Goal: Find specific page/section: Find specific page/section

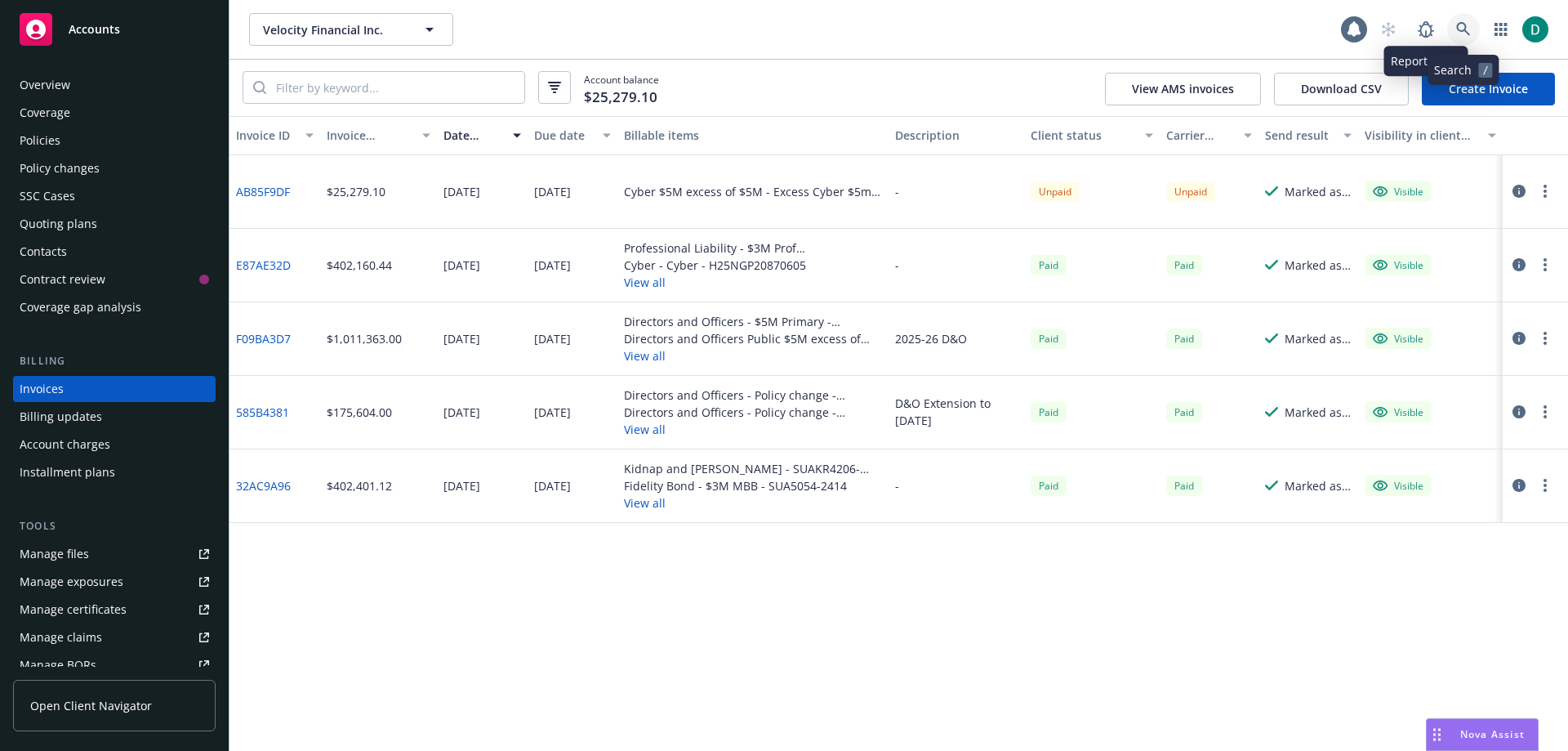
click at [1453, 27] on link at bounding box center [1463, 29] width 33 height 33
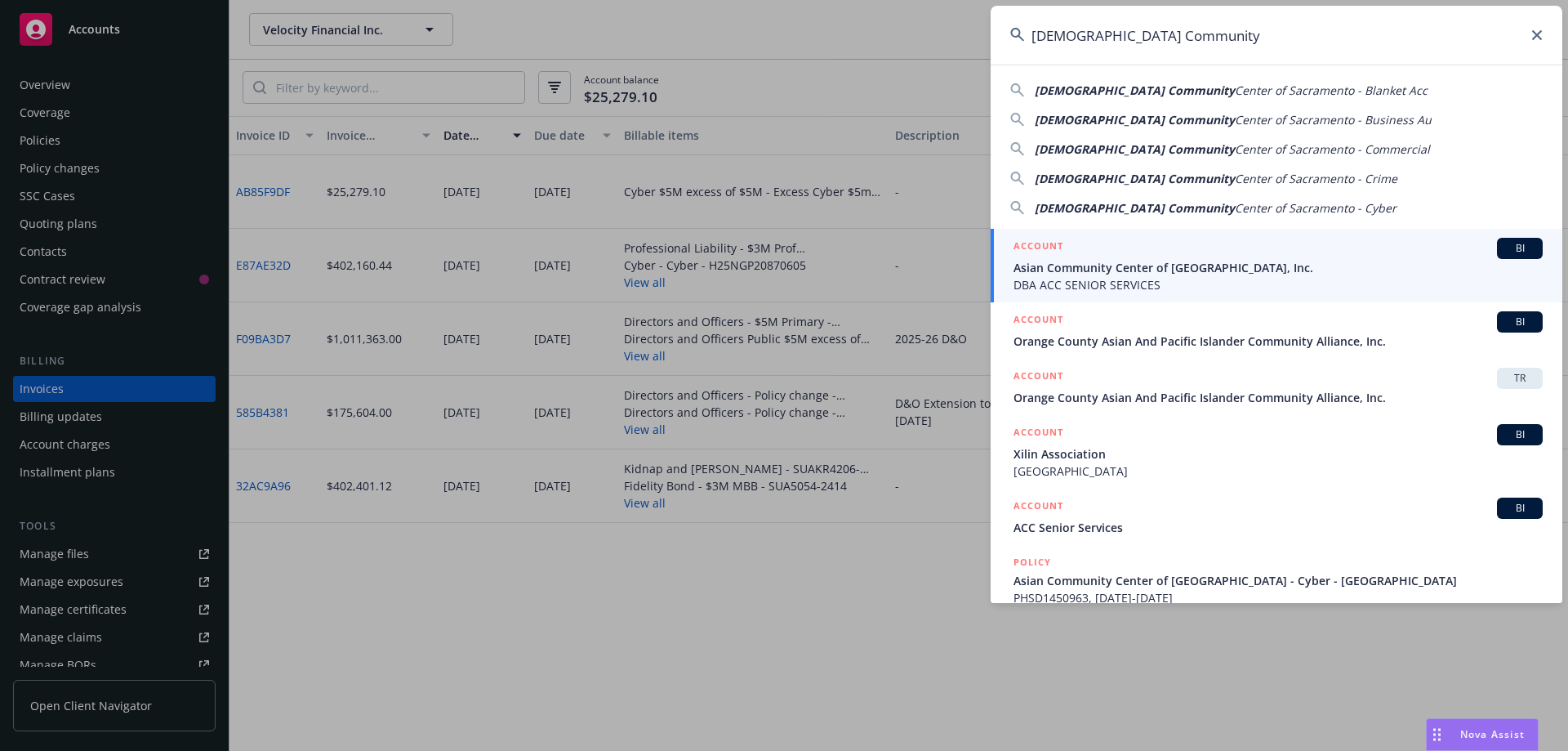
type input "[DEMOGRAPHIC_DATA] Community"
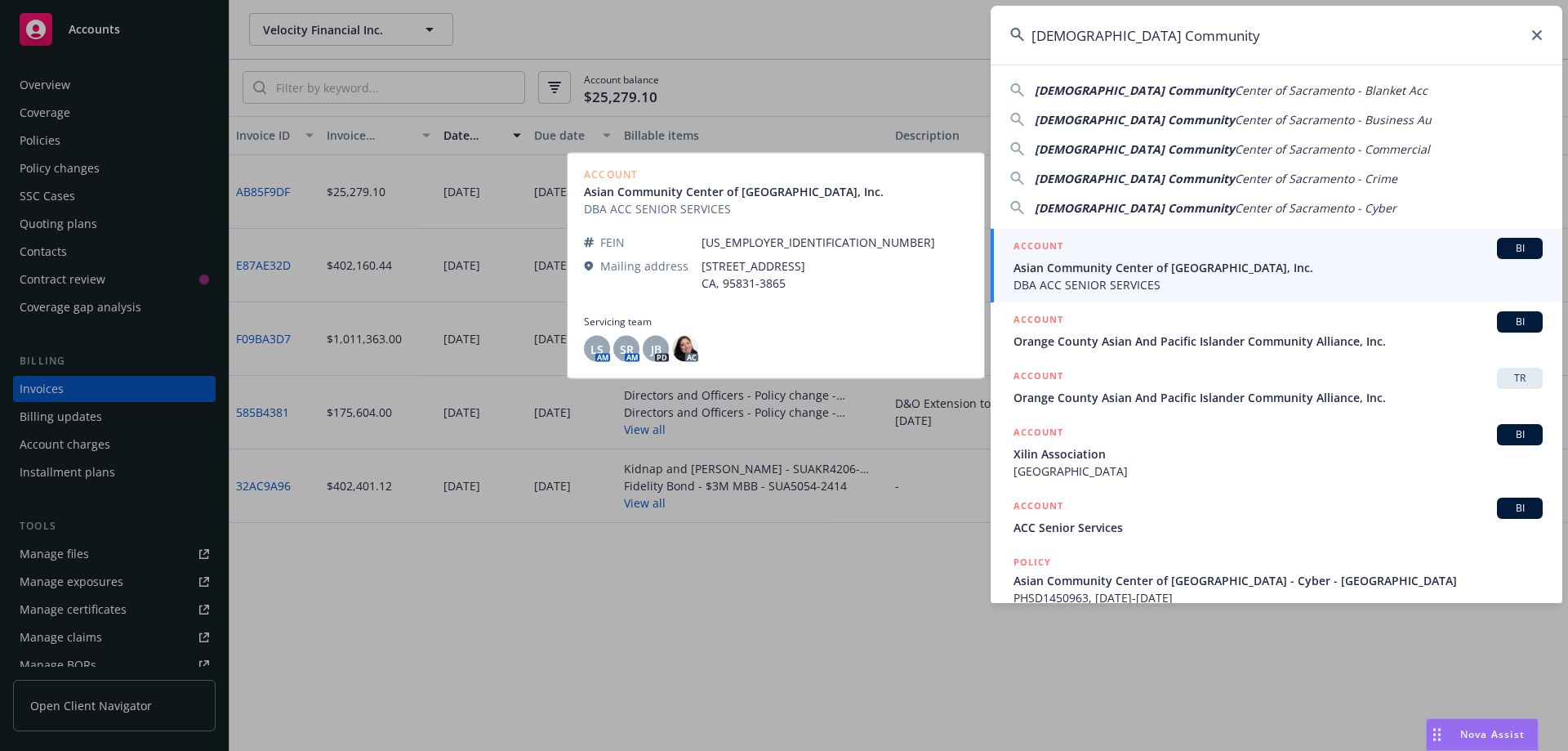
click at [1193, 266] on span "Asian Community Center of [GEOGRAPHIC_DATA], Inc." at bounding box center [1277, 267] width 529 height 17
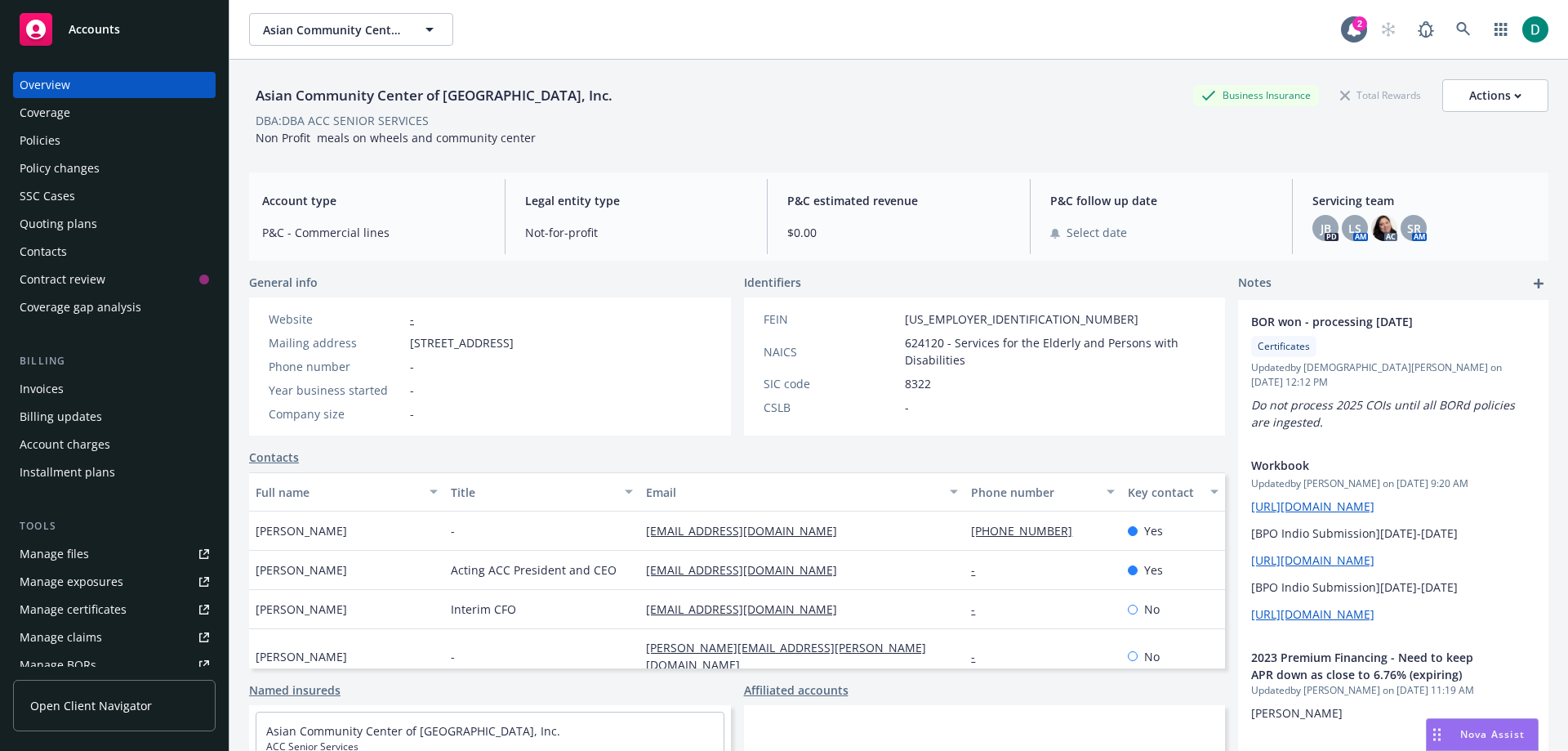
click at [39, 140] on div "Policies" at bounding box center [40, 141] width 41 height 26
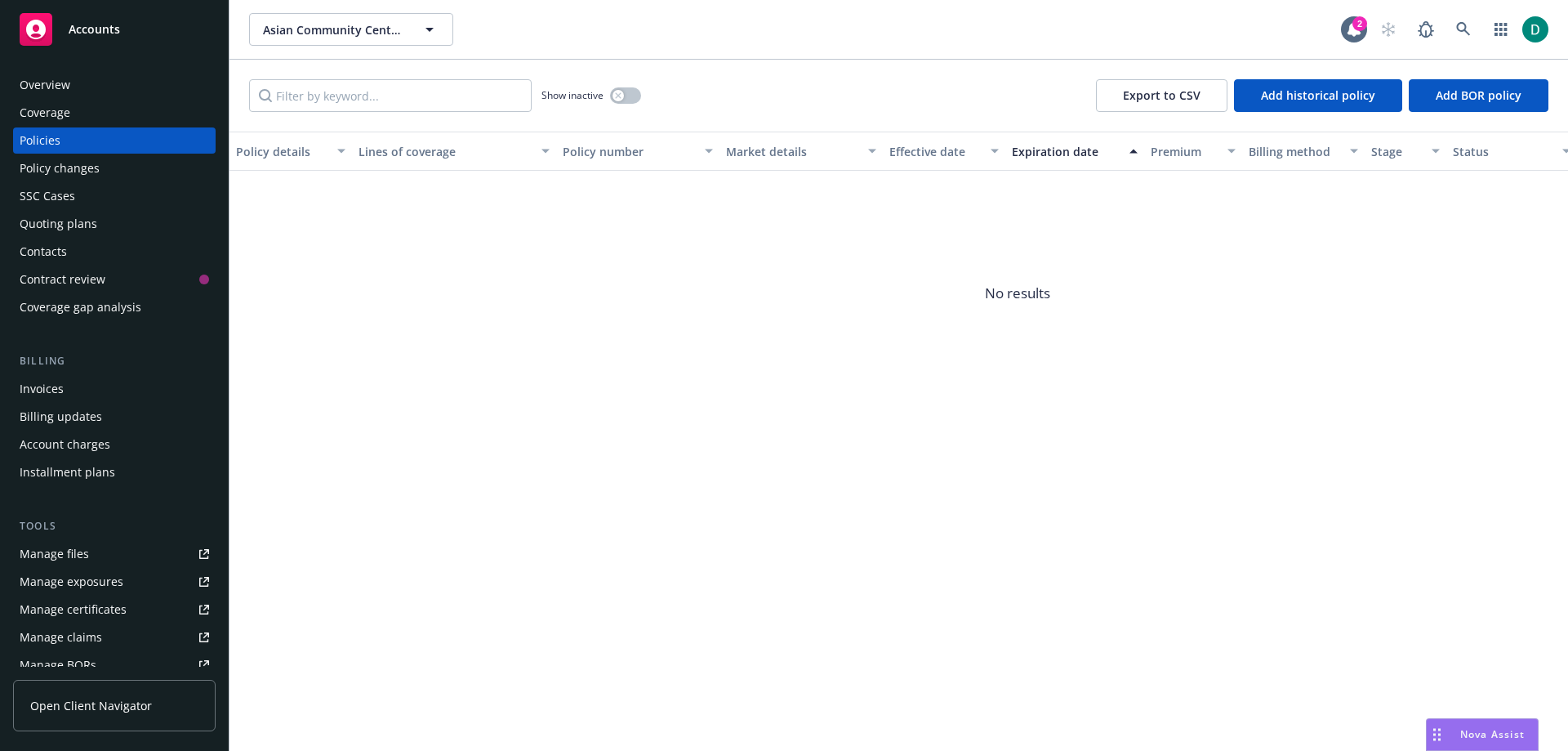
click at [45, 87] on div "Overview" at bounding box center [45, 85] width 51 height 26
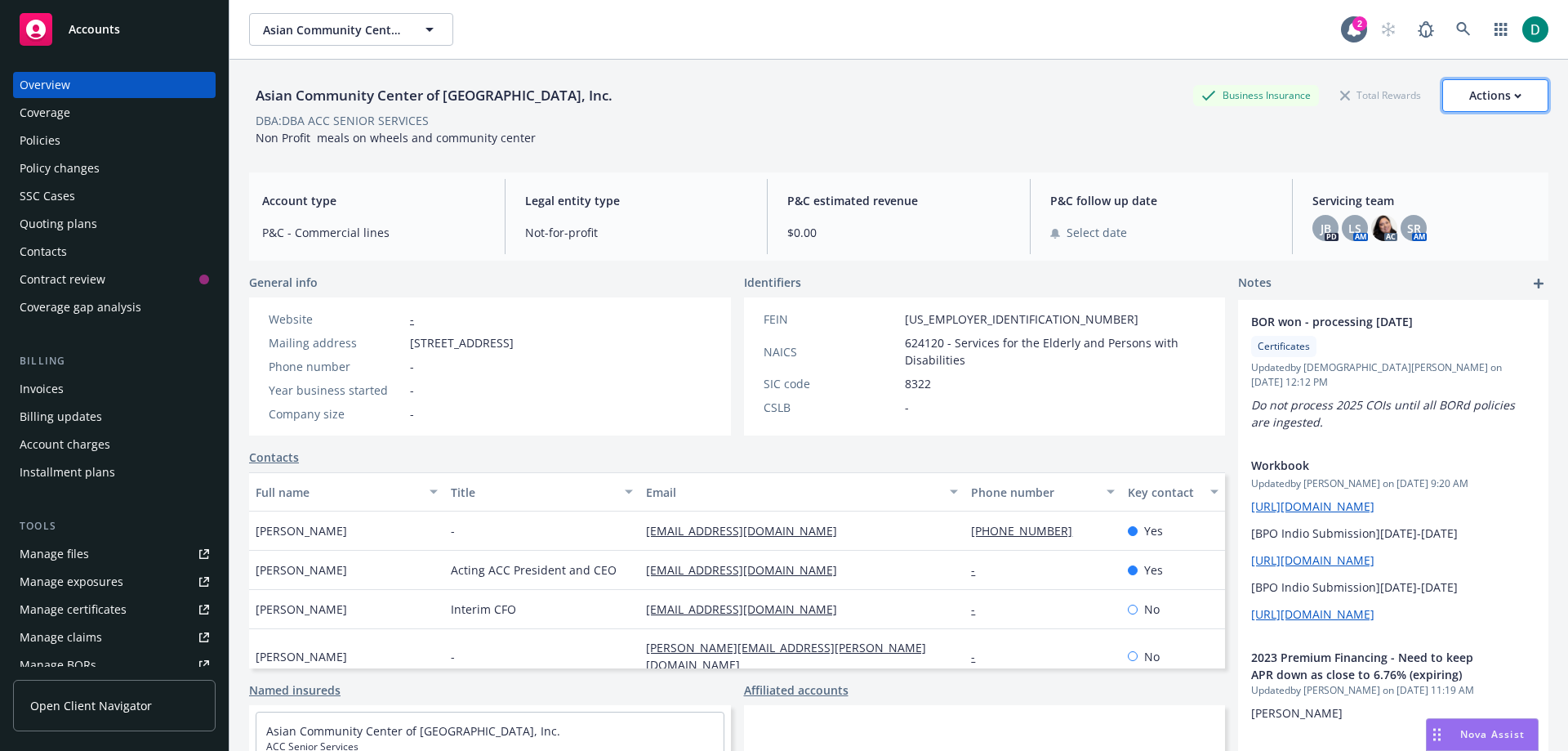
click at [1519, 97] on button "Actions" at bounding box center [1496, 95] width 106 height 33
click at [1193, 149] on div "Asian Community Center of [GEOGRAPHIC_DATA], Inc. Business Insurance Total Rewa…" at bounding box center [899, 110] width 1300 height 99
click at [1447, 27] on link at bounding box center [1463, 29] width 33 height 33
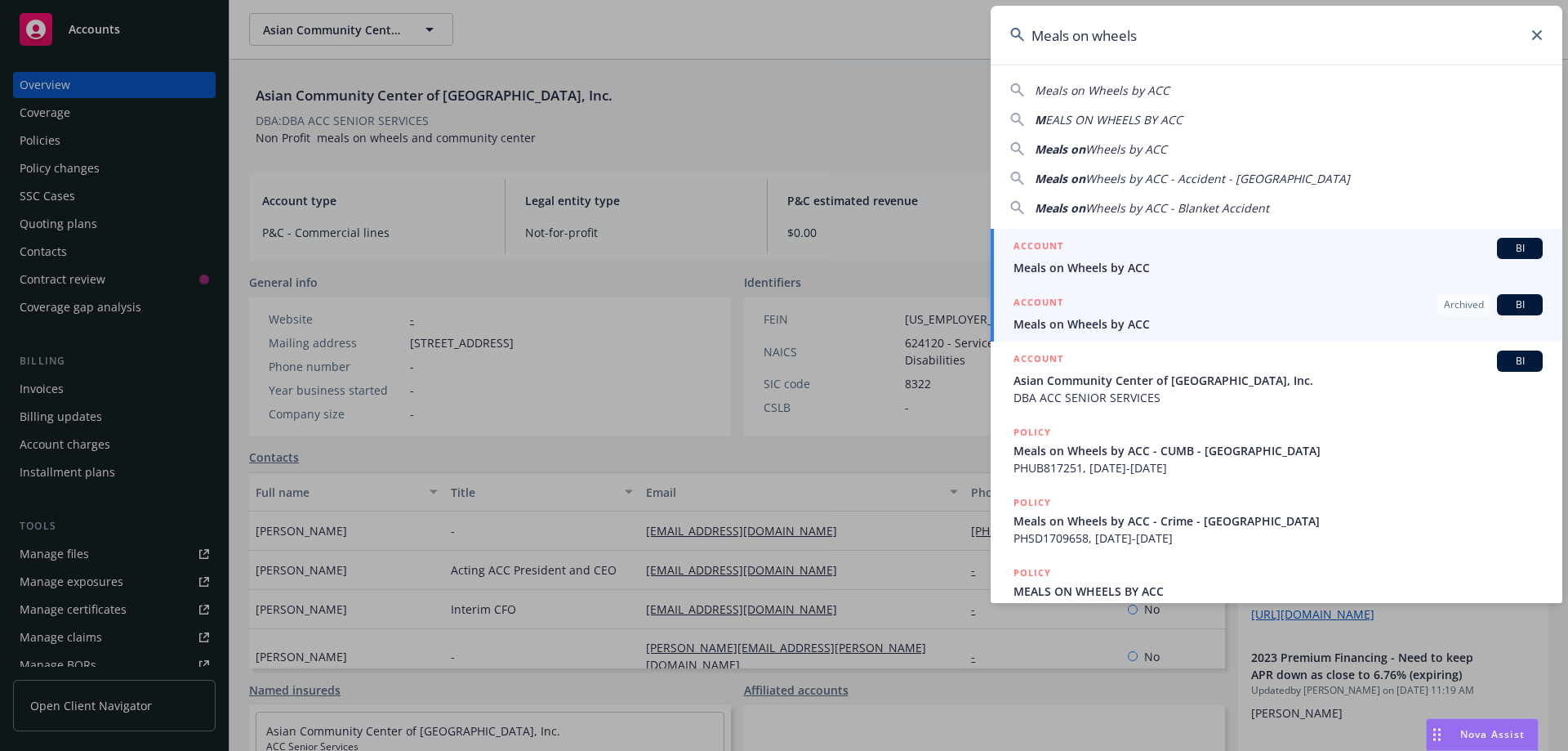
type input "Meals on wheels"
click at [1128, 258] on div "ACCOUNT BI" at bounding box center [1277, 248] width 529 height 21
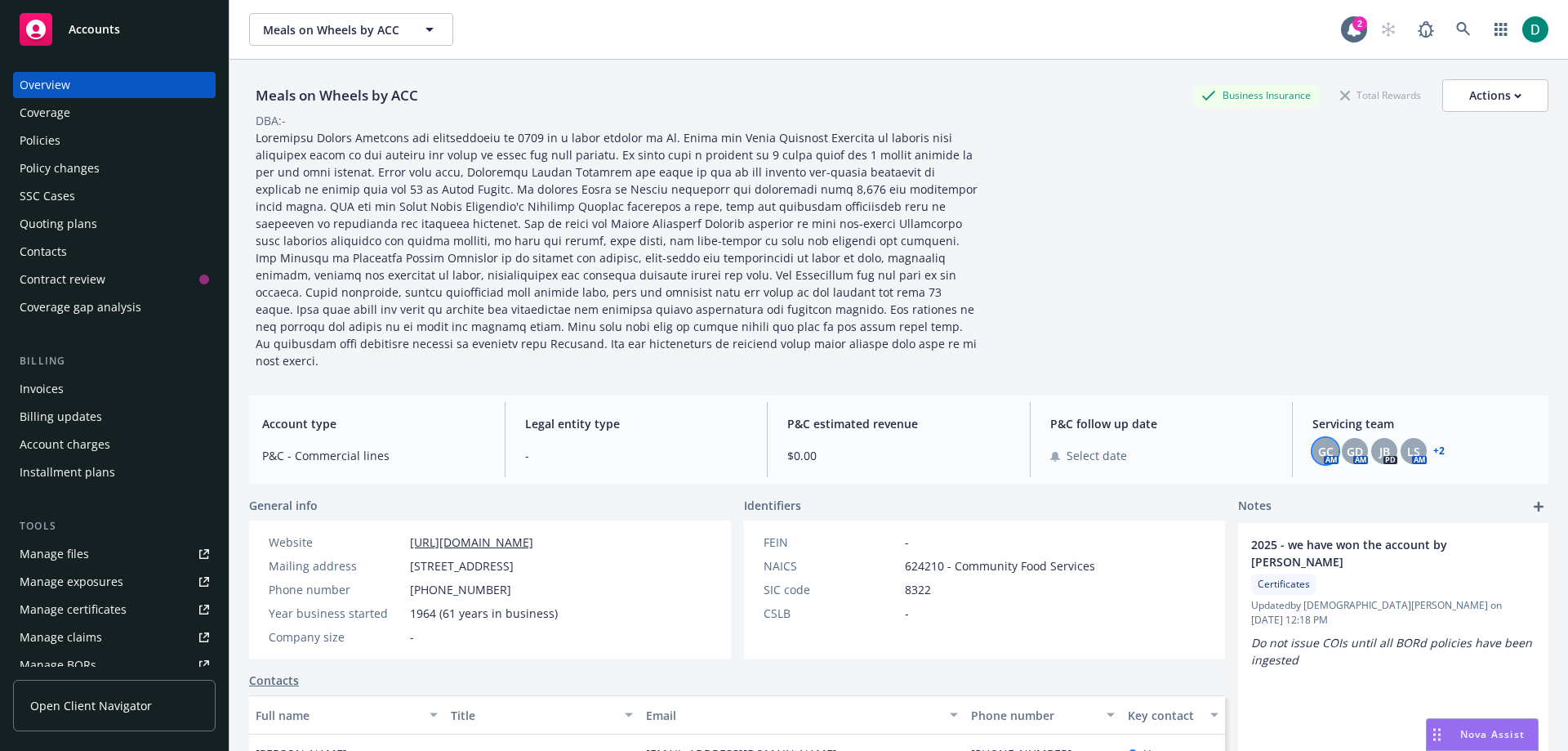
click at [1319, 442] on span "GC" at bounding box center [1326, 451] width 15 height 17
click at [1170, 415] on span "P&C follow up date" at bounding box center [1162, 424] width 223 height 17
click at [1457, 28] on icon at bounding box center [1463, 29] width 14 height 14
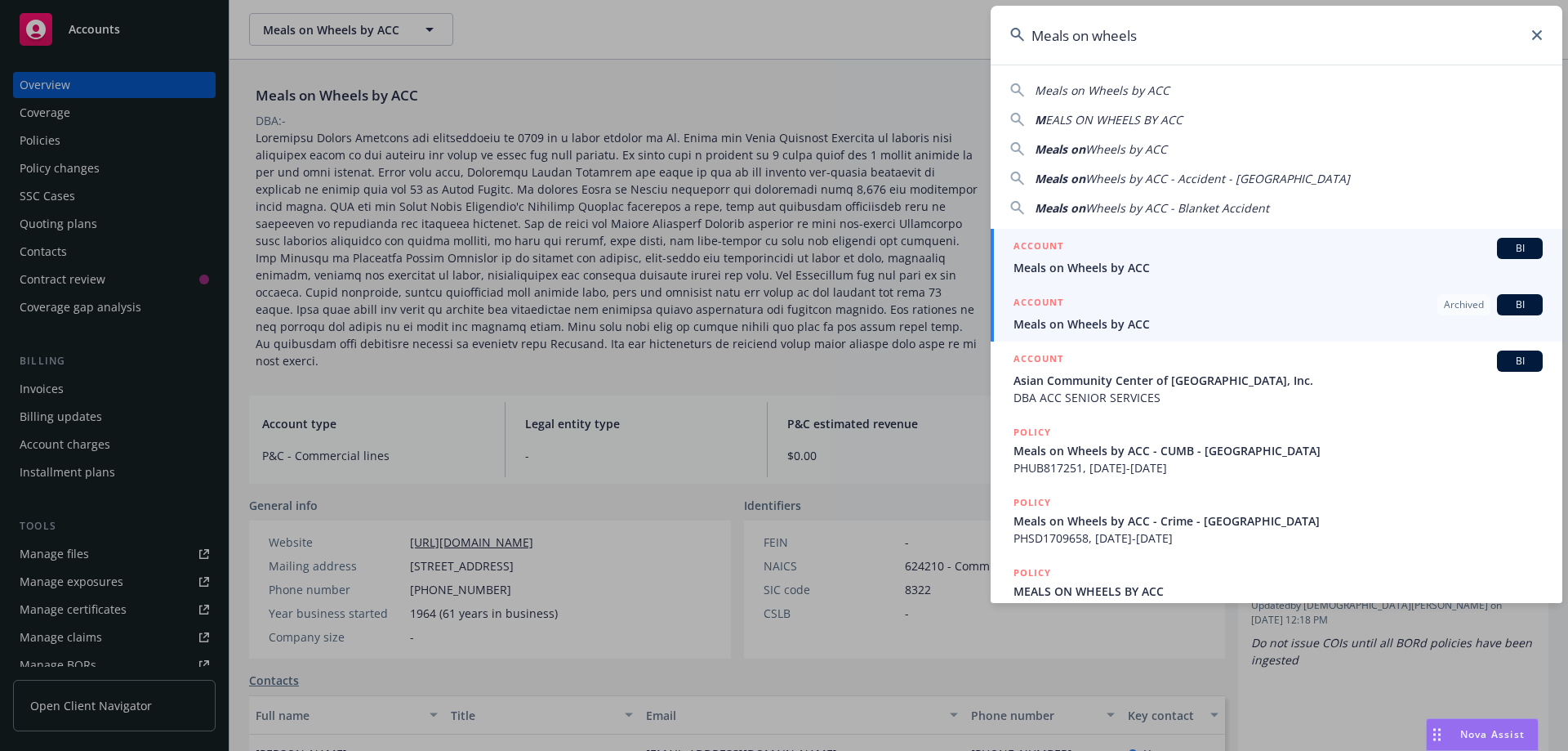
type input "Meals on wheels"
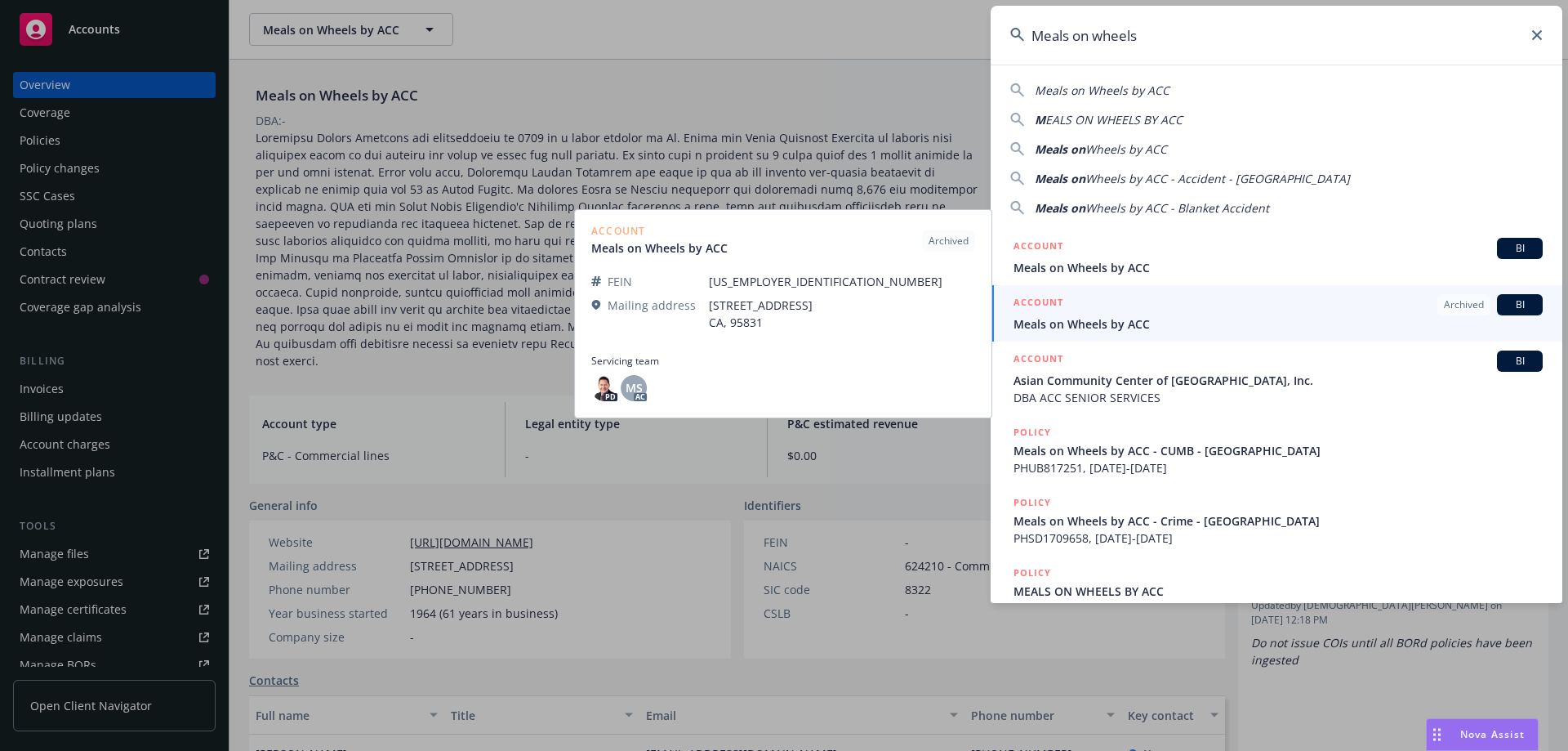
click at [1063, 320] on span "Meals on Wheels by ACC" at bounding box center [1277, 324] width 529 height 17
